Goal: Task Accomplishment & Management: Use online tool/utility

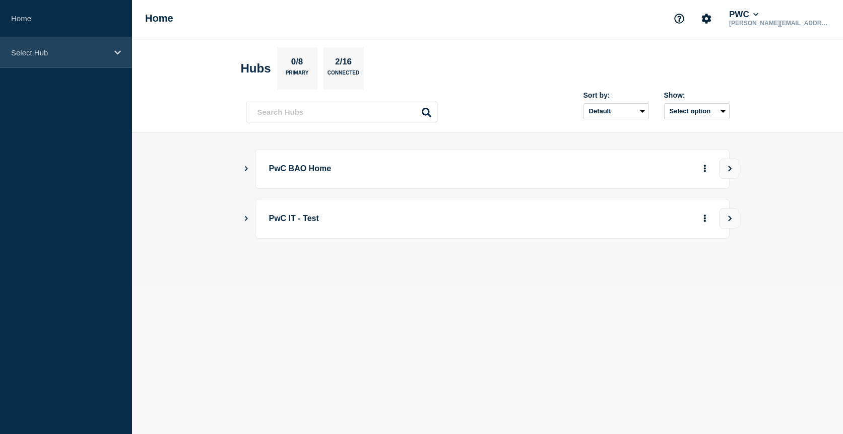
click at [45, 53] on p "Select Hub" at bounding box center [59, 52] width 97 height 9
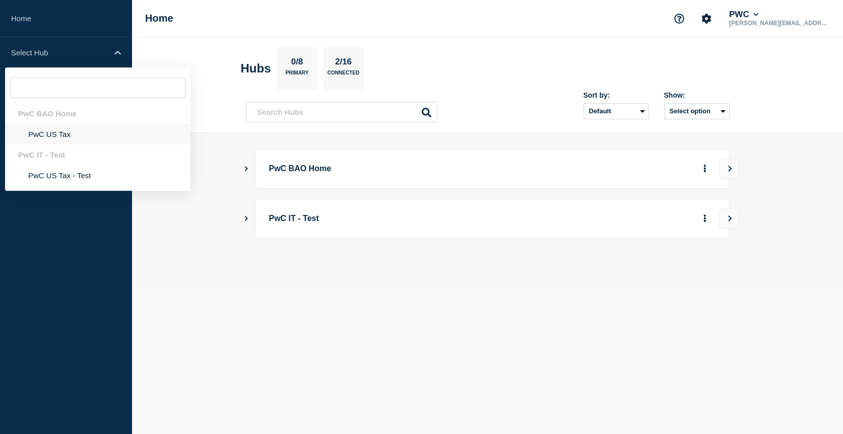
click at [46, 131] on li "PwC US Tax" at bounding box center [97, 134] width 185 height 21
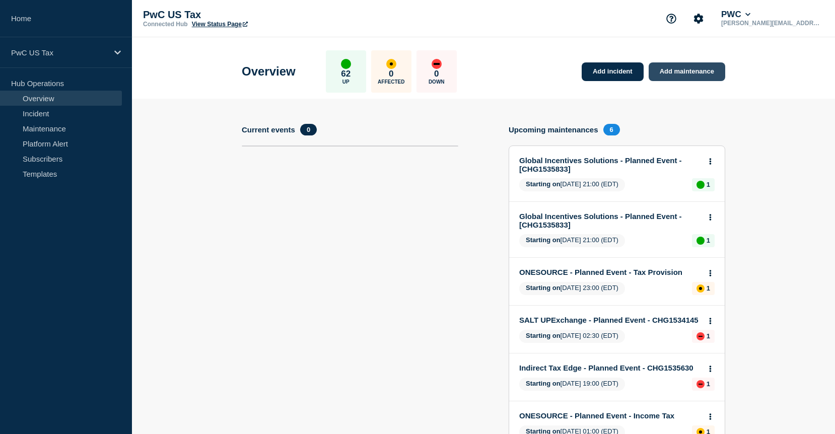
click at [673, 75] on link "Add maintenance" at bounding box center [687, 71] width 77 height 19
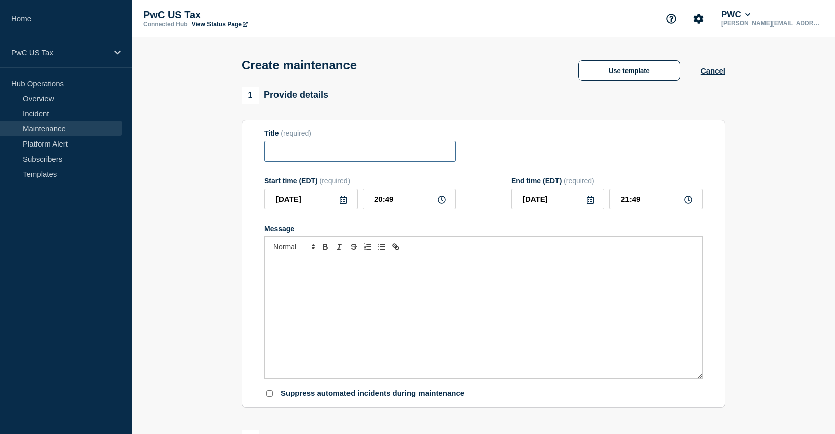
click at [440, 154] on input "Title" at bounding box center [359, 151] width 191 height 21
drag, startPoint x: 440, startPoint y: 154, endPoint x: 287, endPoint y: 145, distance: 153.4
click at [287, 145] on input "prep" at bounding box center [359, 151] width 191 height 21
type input "p"
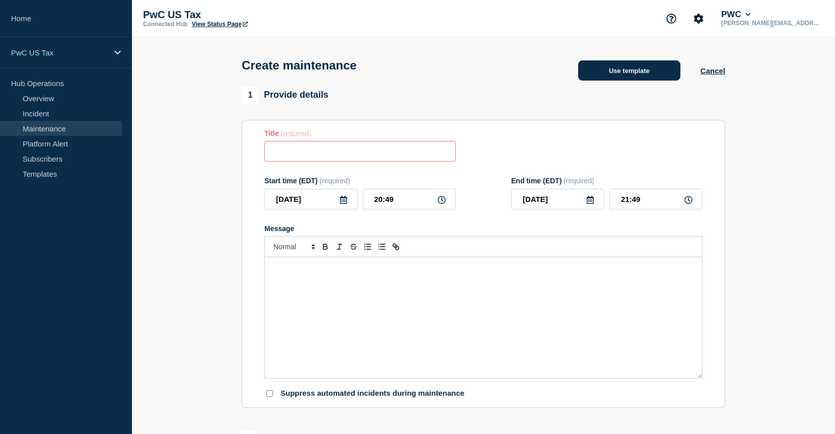
click at [615, 67] on button "Use template" at bounding box center [629, 70] width 102 height 20
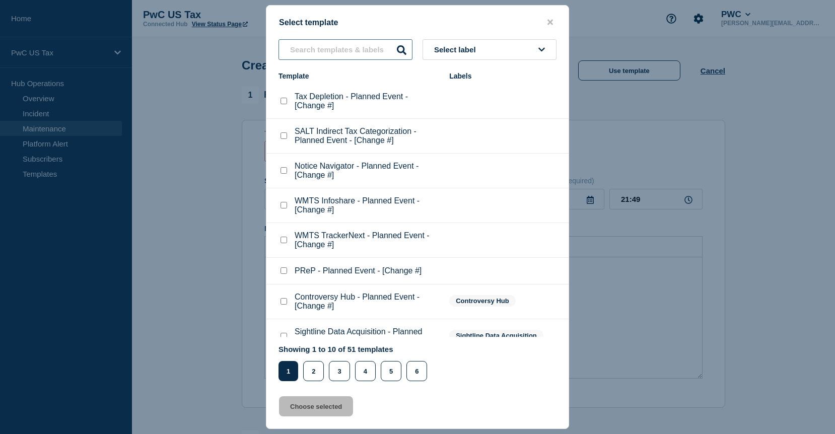
click at [373, 43] on input "text" at bounding box center [346, 49] width 134 height 21
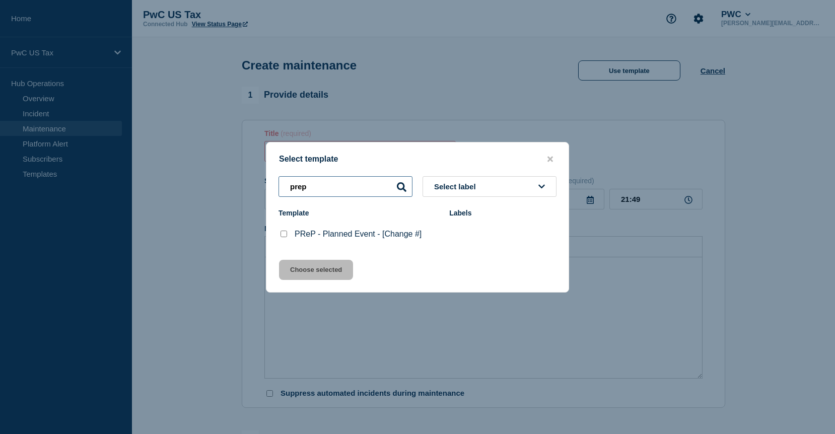
type input "prep"
click at [284, 236] on checkbox"] "PReP - Planned Event - [Change #] checkbox" at bounding box center [284, 234] width 7 height 7
checkbox checkbox"] "true"
click at [294, 279] on button "Choose selected" at bounding box center [316, 270] width 74 height 20
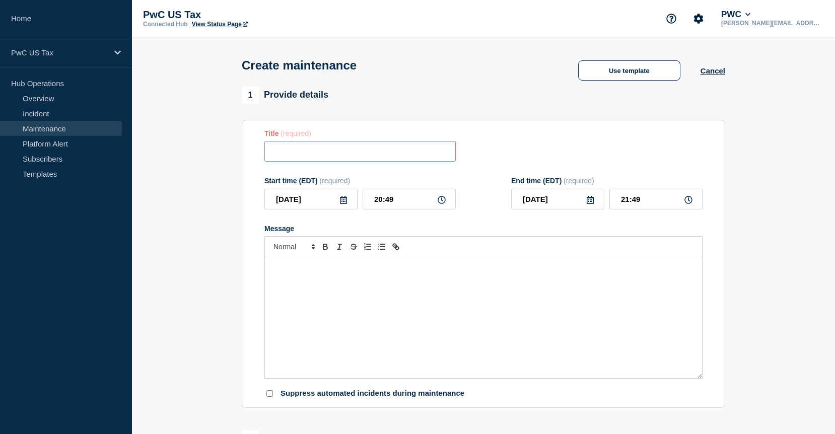
type input "PReP - Planned Event - [Change #]"
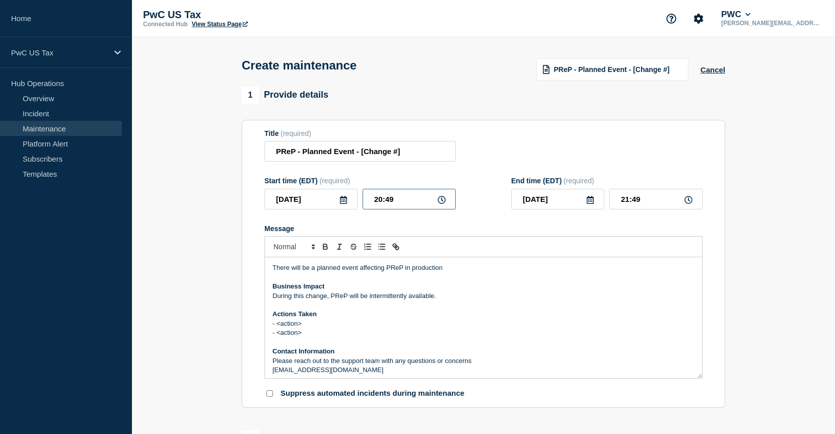
drag, startPoint x: 404, startPoint y: 202, endPoint x: 359, endPoint y: 202, distance: 44.8
click at [359, 202] on div "2025-09-23 20:49" at bounding box center [359, 199] width 191 height 21
type input "21:00"
type input "22:00"
click at [431, 159] on input "PReP - Planned Event - [Change #]" at bounding box center [359, 151] width 191 height 21
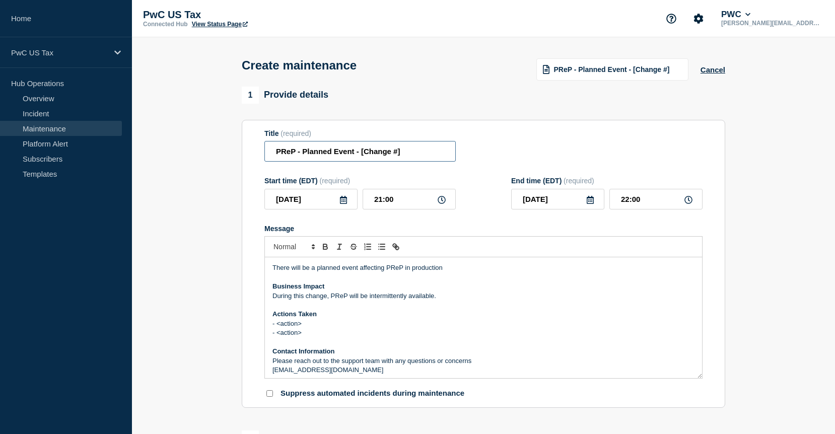
paste input "CHG1535884"
type input "PReP - Planned Event - CHG1535884"
click at [353, 338] on p "- <action>" at bounding box center [484, 332] width 422 height 9
drag, startPoint x: 327, startPoint y: 339, endPoint x: 260, endPoint y: 330, distance: 67.6
click at [260, 330] on section "Title (required) PReP - Planned Event - CHG1535884 Start time (EDT) (required) …" at bounding box center [484, 264] width 484 height 289
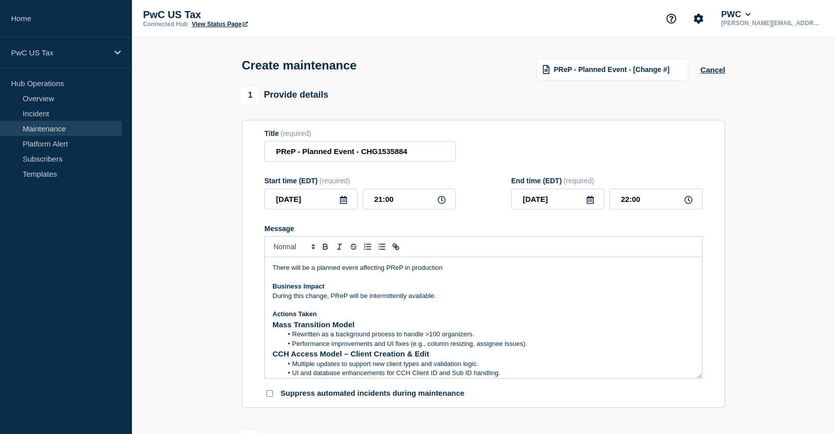
scroll to position [191, 0]
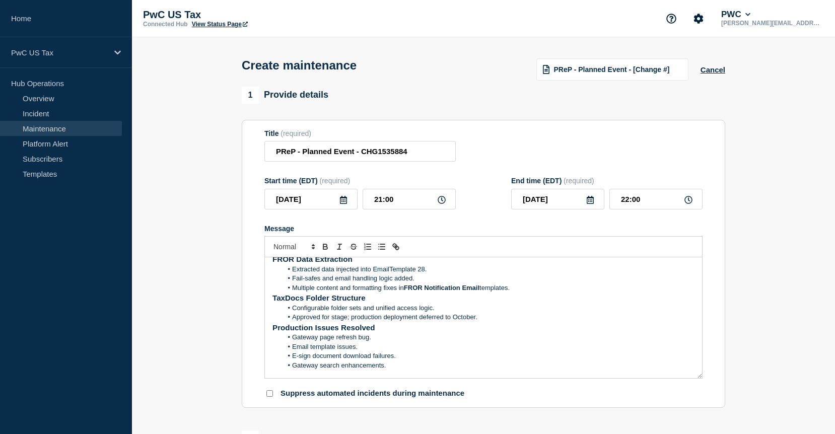
click at [644, 200] on input "22:00" at bounding box center [656, 199] width 93 height 21
type input "23:00"
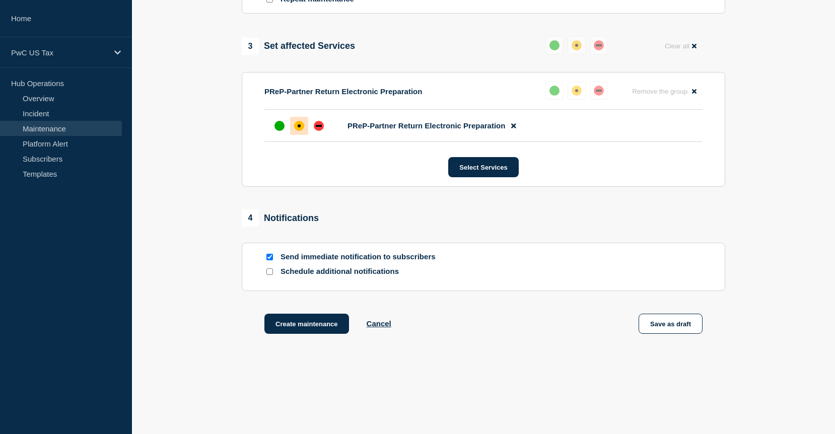
scroll to position [482, 0]
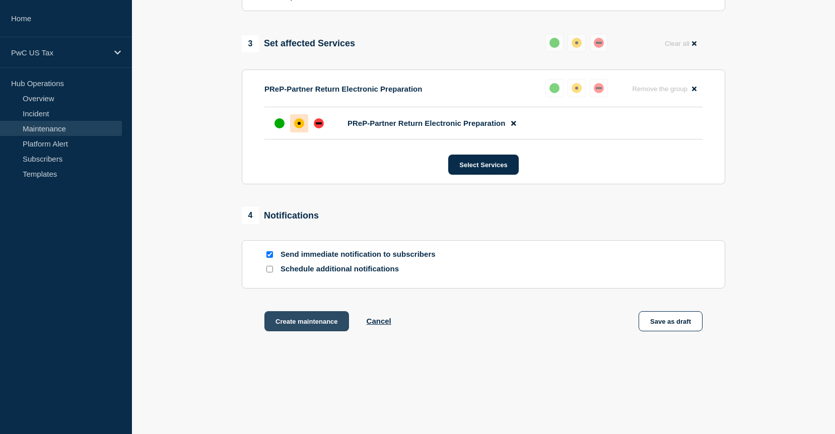
click at [289, 320] on button "Create maintenance" at bounding box center [306, 321] width 85 height 20
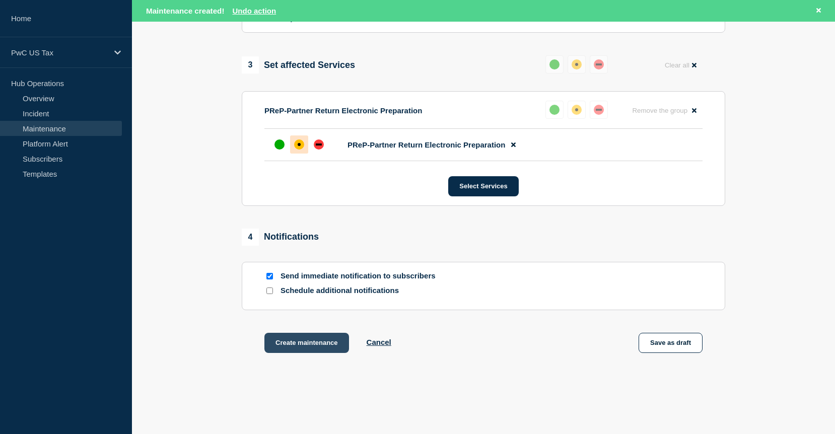
scroll to position [503, 0]
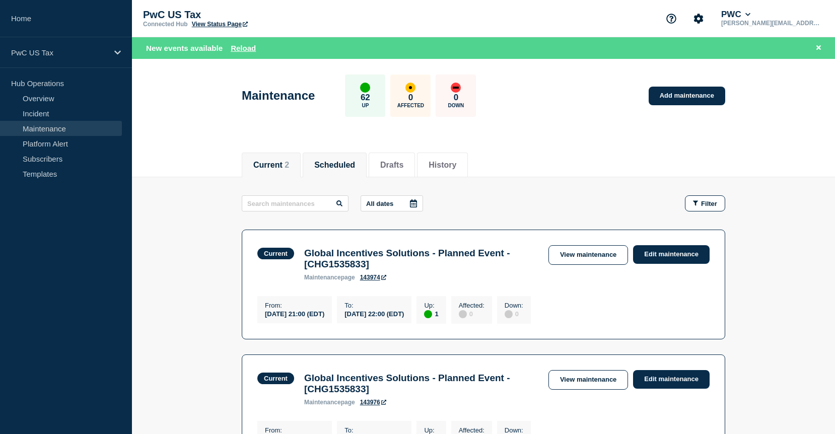
click at [342, 167] on button "Scheduled" at bounding box center [334, 165] width 41 height 9
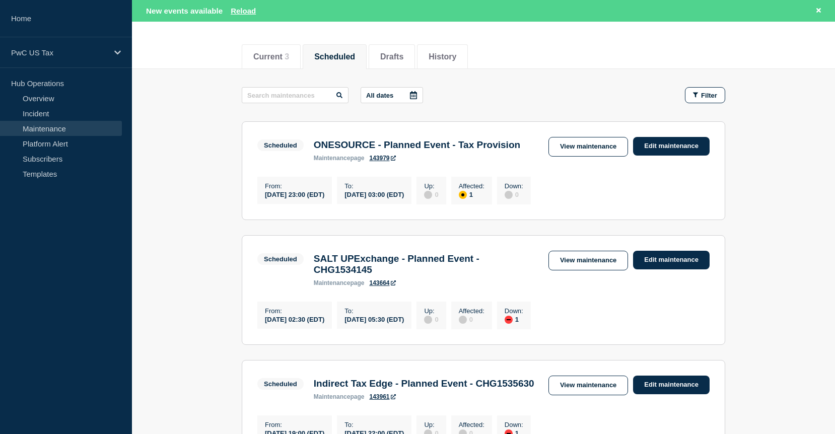
scroll to position [101, 0]
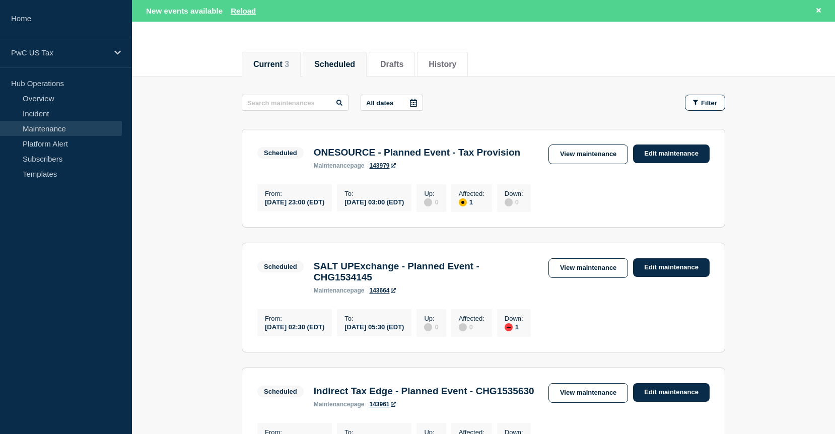
click at [279, 66] on button "Current 3" at bounding box center [271, 64] width 36 height 9
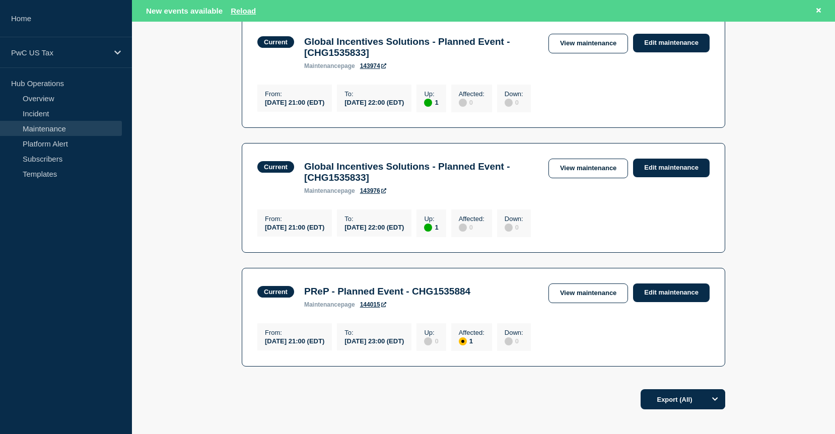
scroll to position [294, 0]
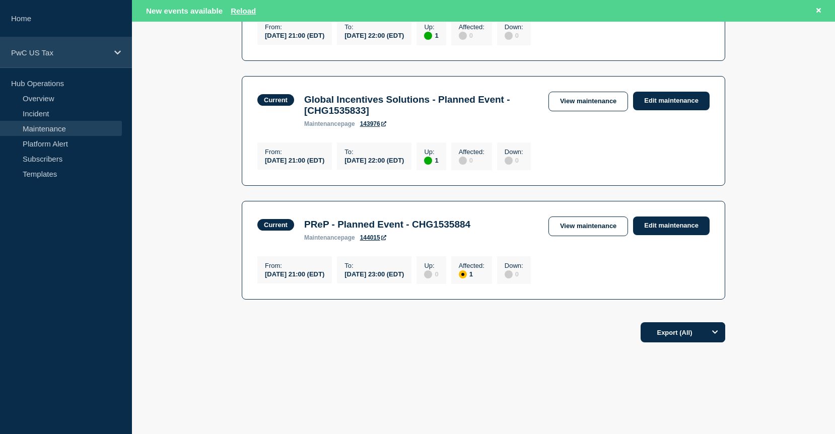
click at [94, 47] on div "PwC US Tax" at bounding box center [66, 52] width 132 height 31
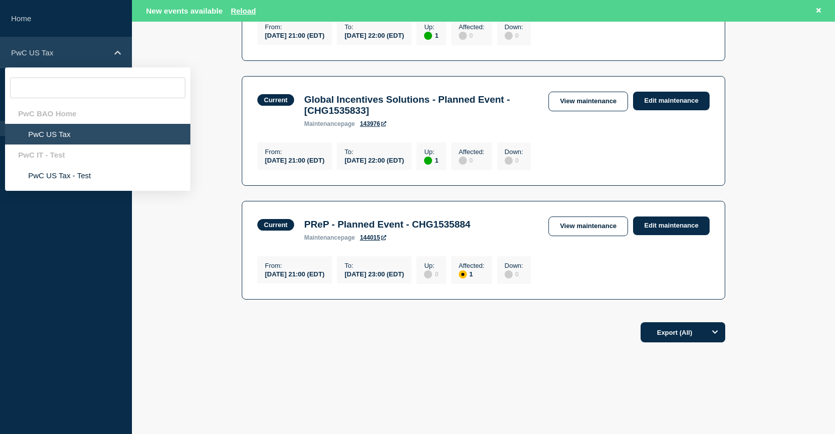
click at [76, 58] on div "PwC US Tax" at bounding box center [66, 52] width 132 height 31
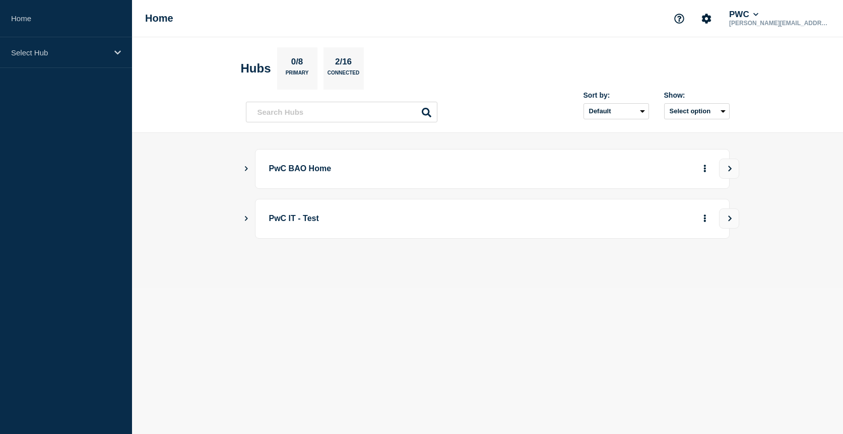
click at [246, 175] on div "PwC BAO Home" at bounding box center [488, 169] width 484 height 40
click at [247, 170] on icon "Show Connected Hubs" at bounding box center [246, 168] width 7 height 5
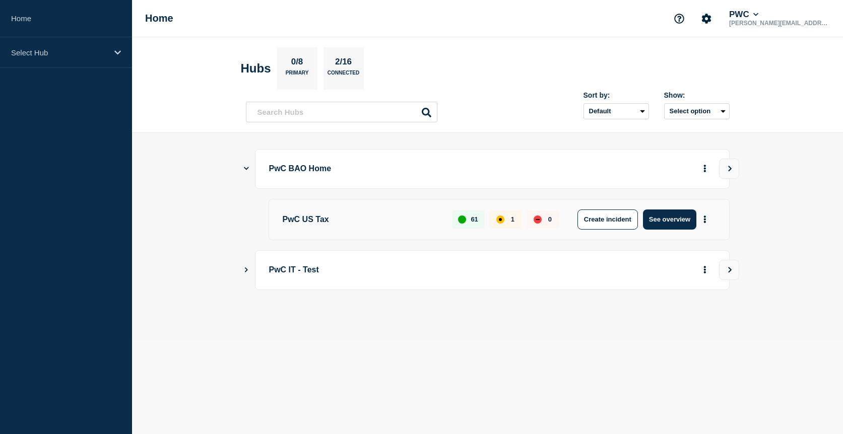
click at [312, 220] on p "PwC US Tax" at bounding box center [362, 220] width 158 height 20
click at [672, 213] on button "See overview" at bounding box center [669, 220] width 53 height 20
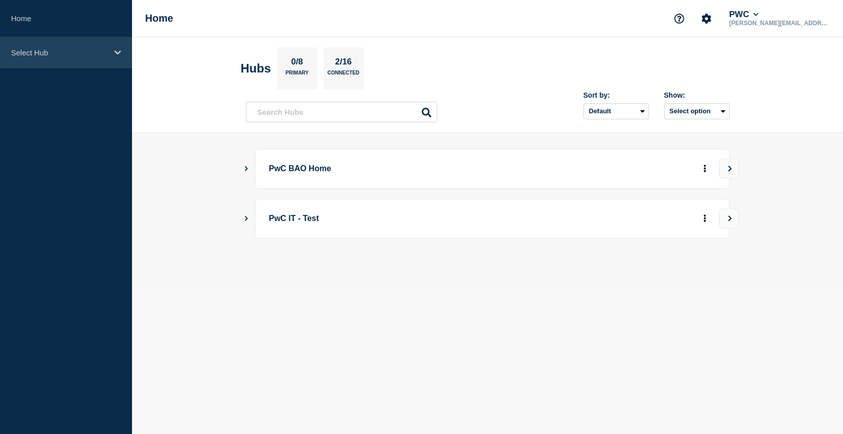
click at [26, 52] on p "Select Hub" at bounding box center [59, 52] width 97 height 9
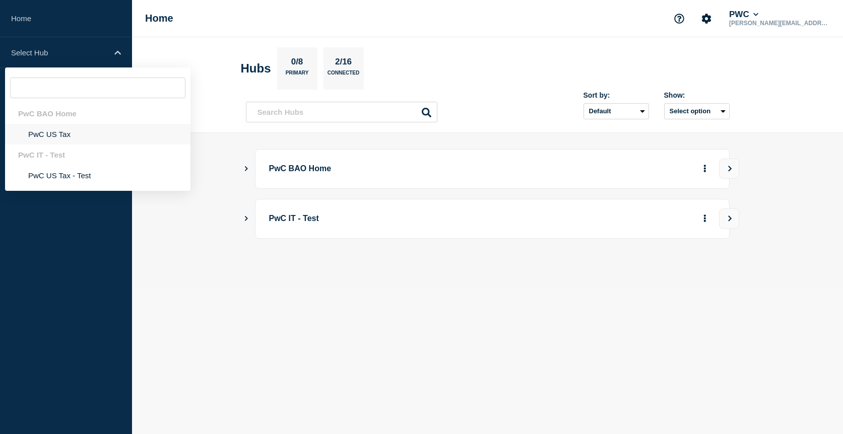
click at [44, 138] on li "PwC US Tax" at bounding box center [97, 134] width 185 height 21
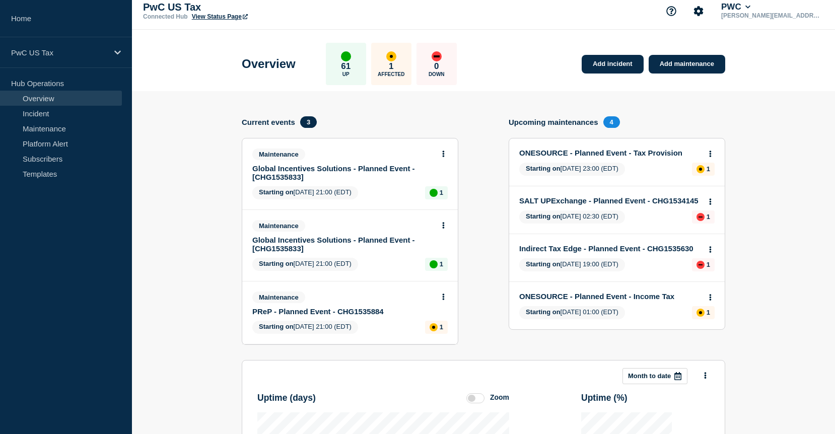
scroll to position [9, 0]
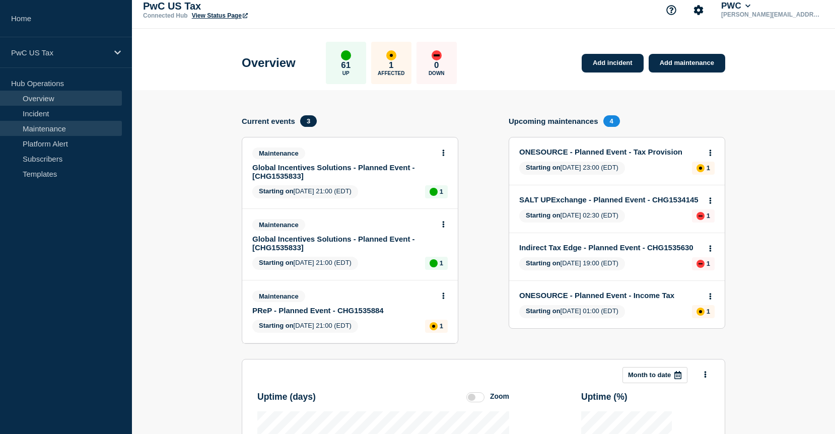
click at [65, 125] on link "Maintenance" at bounding box center [61, 128] width 122 height 15
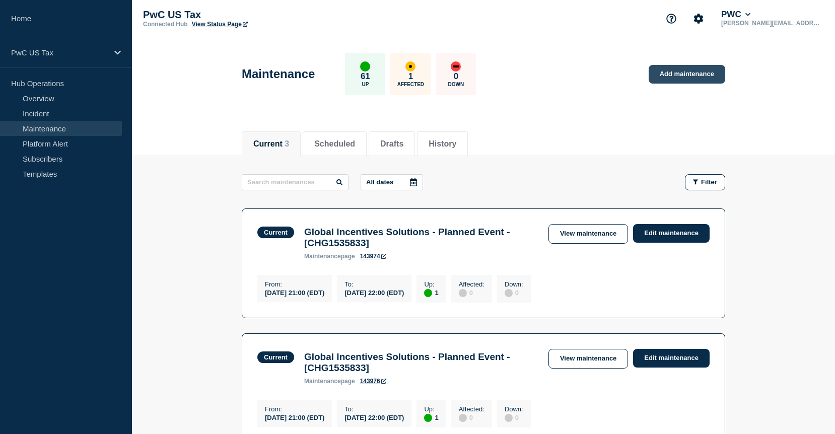
click at [654, 83] on link "Add maintenance" at bounding box center [687, 74] width 77 height 19
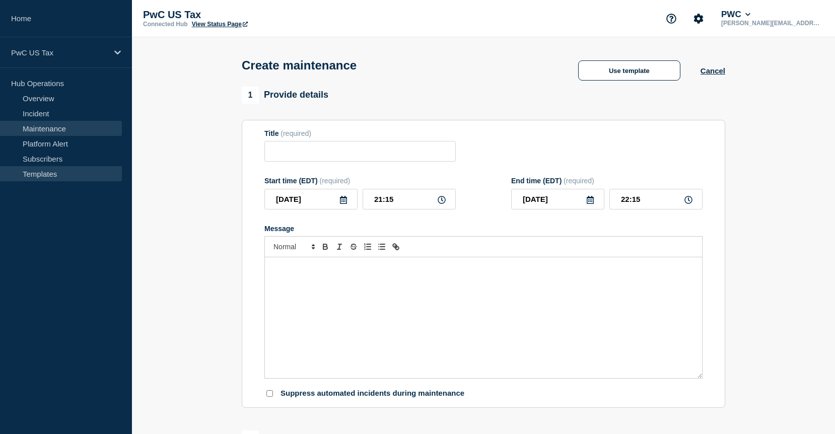
click at [41, 173] on link "Templates" at bounding box center [61, 173] width 122 height 15
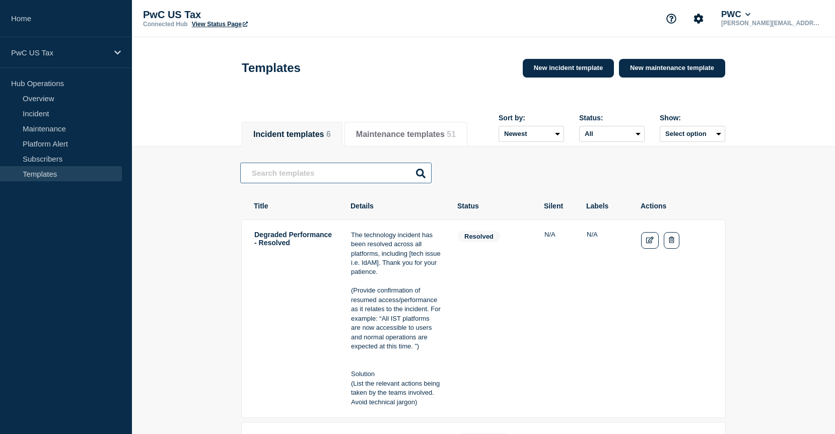
click at [291, 173] on input "text" at bounding box center [335, 173] width 191 height 21
click at [401, 138] on button "Maintenance templates 51" at bounding box center [406, 134] width 100 height 9
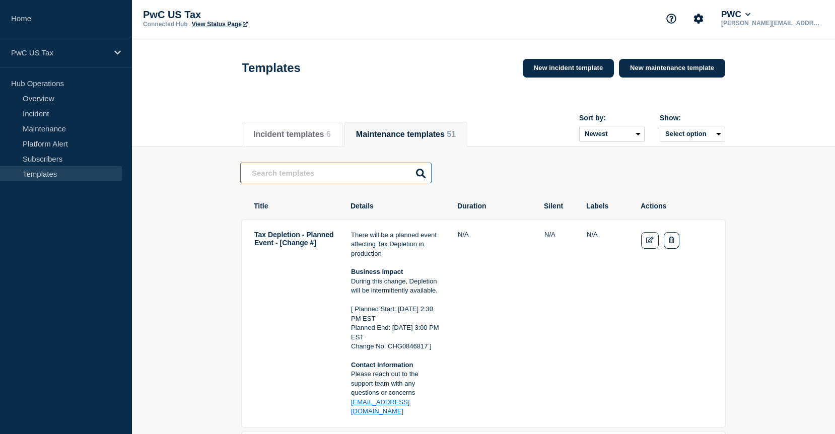
click at [349, 179] on input "text" at bounding box center [335, 173] width 191 height 21
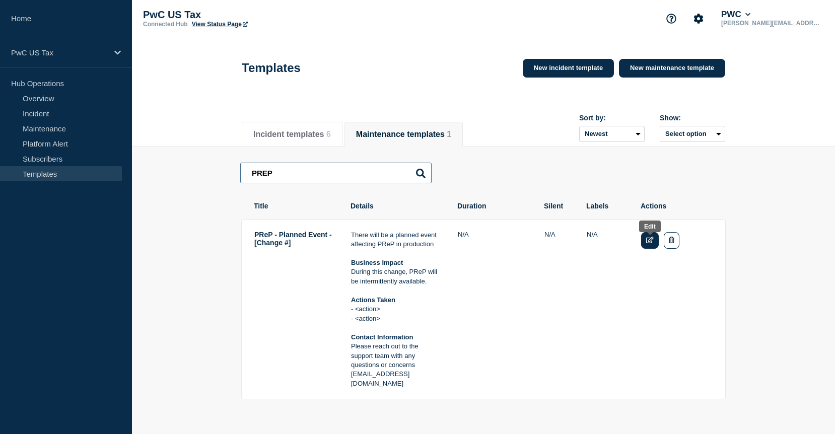
type input "PREP"
click at [646, 247] on link "Edit" at bounding box center [650, 240] width 18 height 17
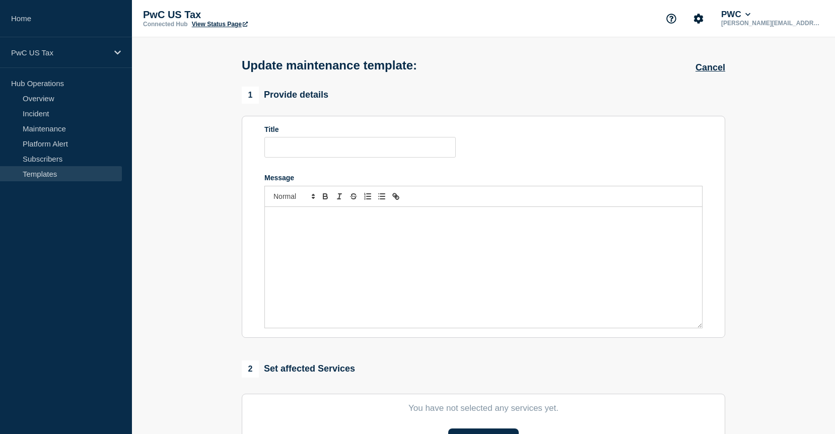
type input "PReP - Planned Event - [Change #]"
